Goal: Information Seeking & Learning: Learn about a topic

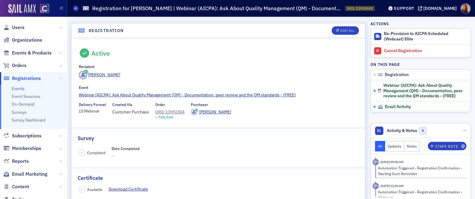
scroll to position [259, 0]
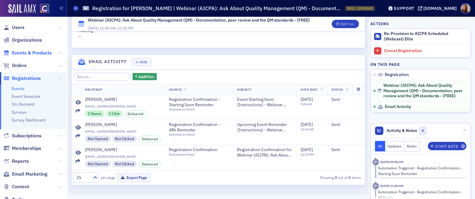
click at [18, 53] on span "Events & Products" at bounding box center [32, 53] width 40 height 7
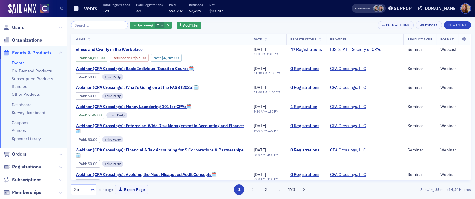
click at [96, 27] on input "search" at bounding box center [99, 25] width 57 height 8
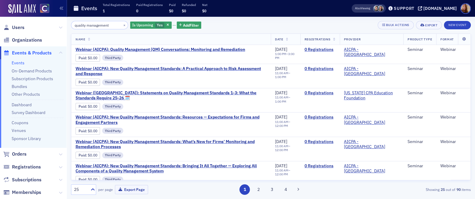
type input "quality management"
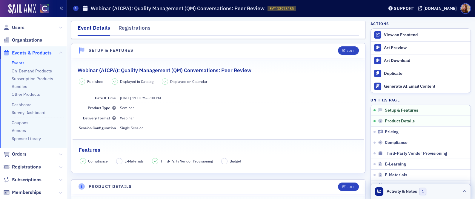
click at [442, 192] on header "Activity & Notes 1" at bounding box center [421, 191] width 100 height 15
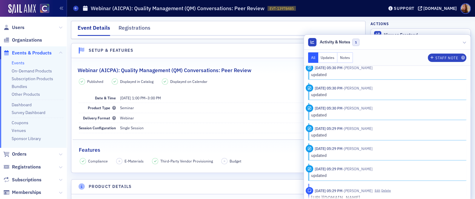
scroll to position [184, 0]
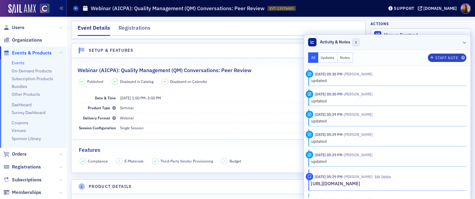
click at [463, 40] on div at bounding box center [465, 42] width 4 height 6
